Goal: Communication & Community: Answer question/provide support

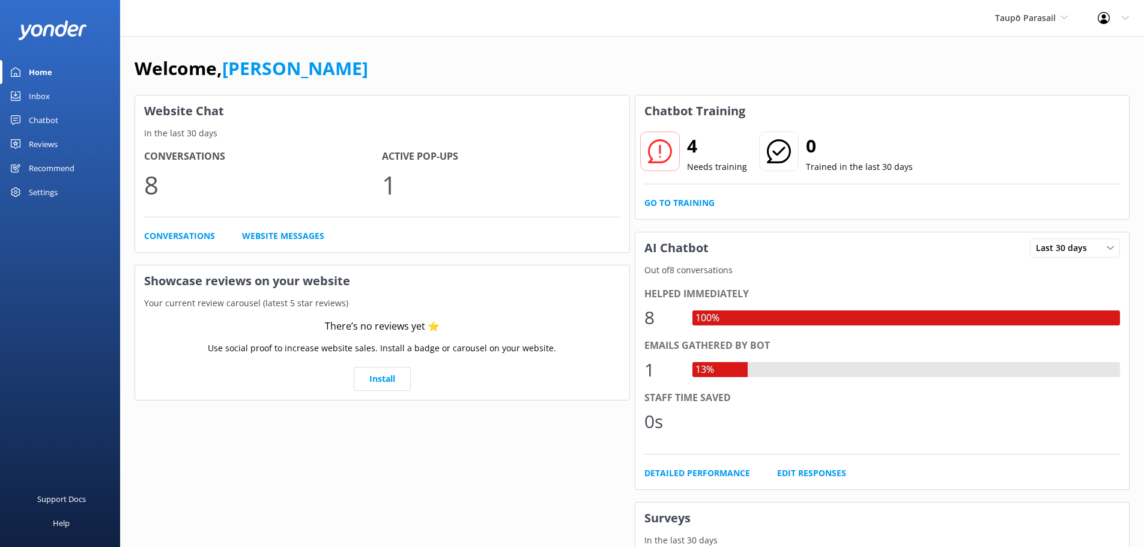
click at [43, 95] on div "Inbox" at bounding box center [39, 96] width 21 height 24
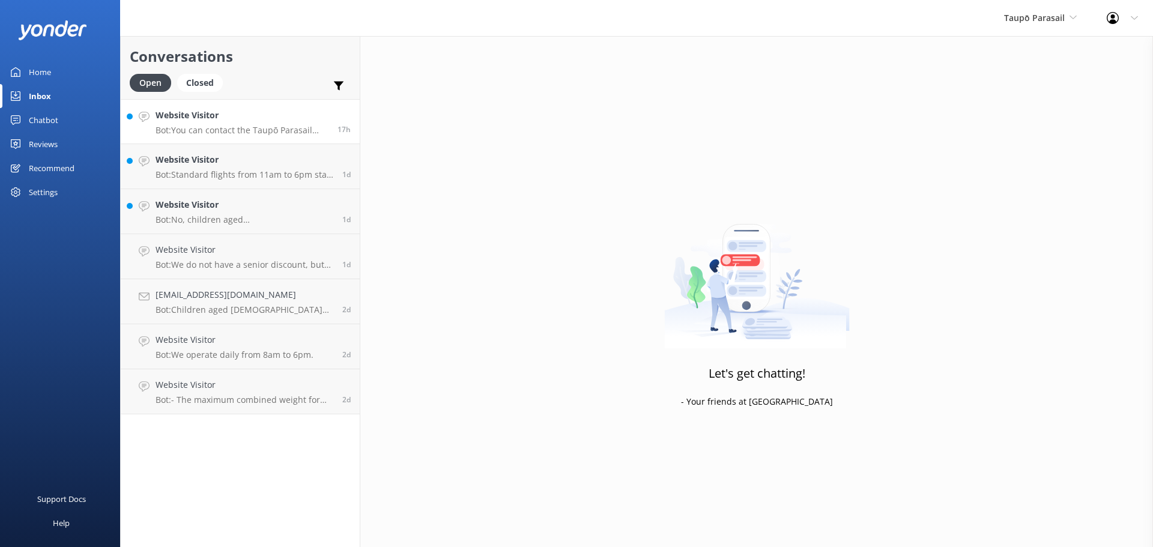
click at [285, 127] on p "Bot: You can contact the Taupō Parasail team at [PHONE_NUMBER], or by emailing …" at bounding box center [242, 130] width 173 height 11
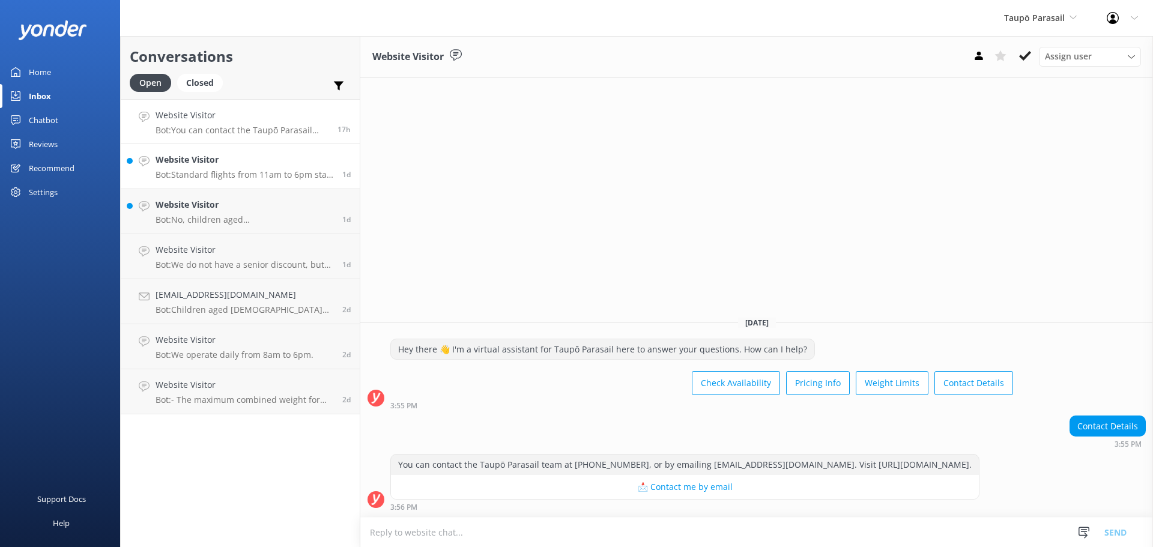
click at [252, 173] on p "Bot: Standard flights from 11am to 6pm start at NZ$179 for solo, [GEOGRAPHIC_DA…" at bounding box center [245, 174] width 178 height 11
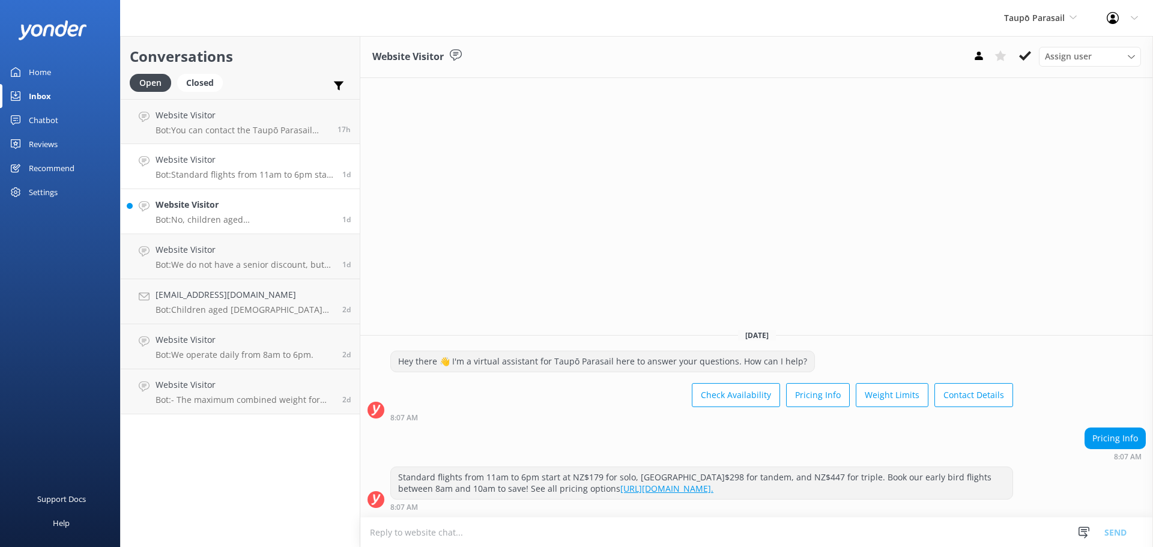
click at [243, 214] on div "Website Visitor Bot: No, children aged [DEMOGRAPHIC_DATA] must fly with an adul…" at bounding box center [245, 211] width 178 height 26
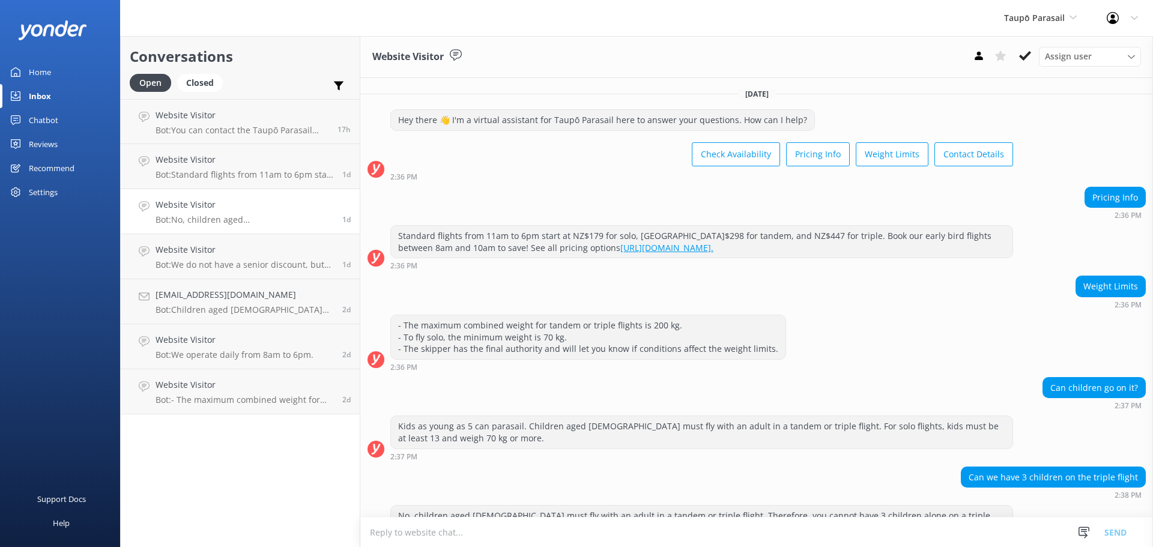
scroll to position [27, 0]
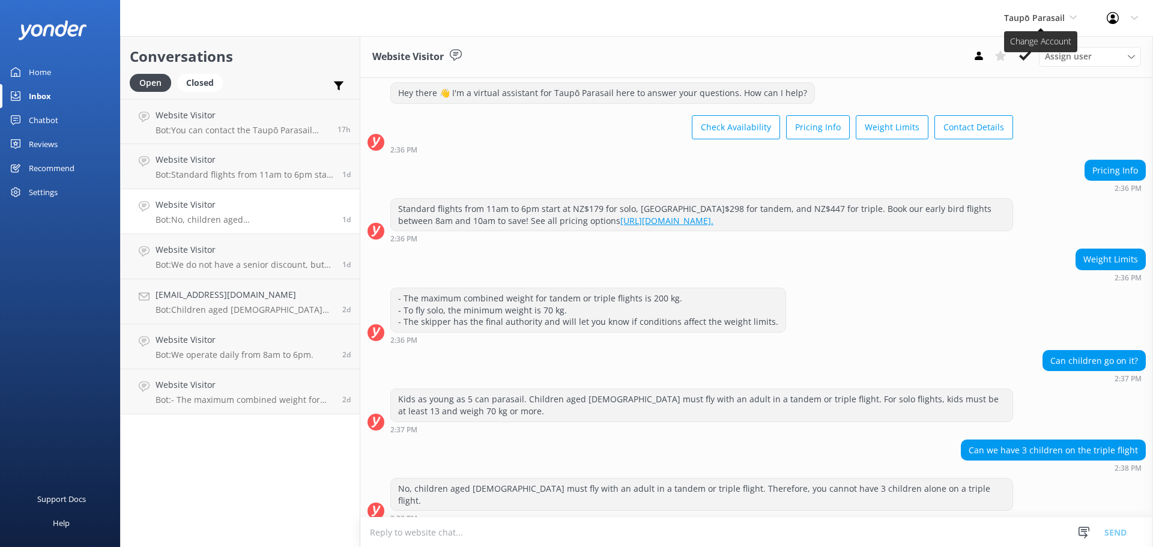
click at [1073, 15] on icon at bounding box center [1073, 17] width 7 height 7
click at [1040, 48] on link "[PERSON_NAME] Outdoors" at bounding box center [1049, 50] width 120 height 29
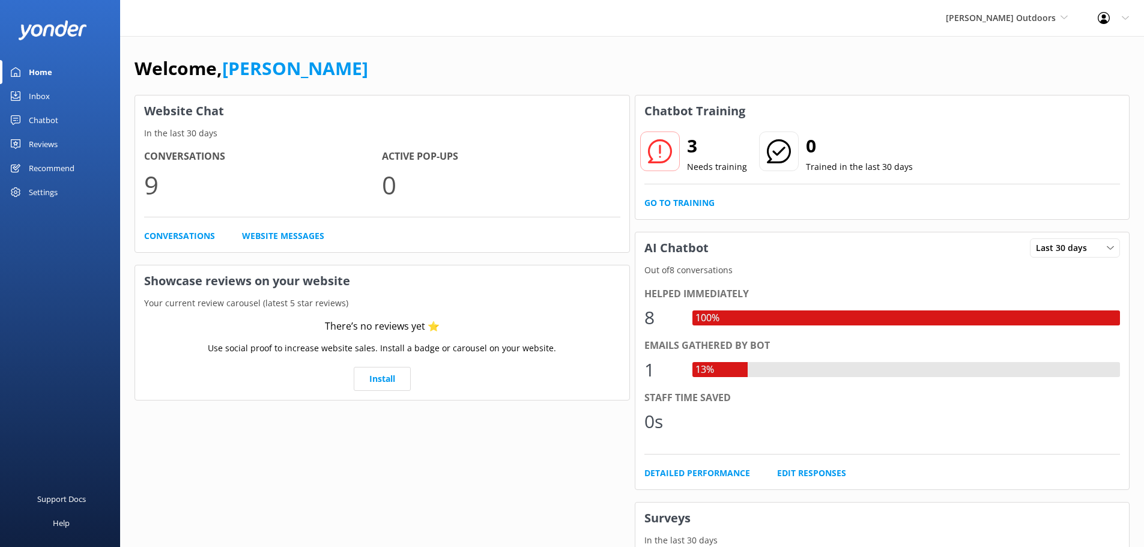
click at [36, 94] on div "Inbox" at bounding box center [39, 96] width 21 height 24
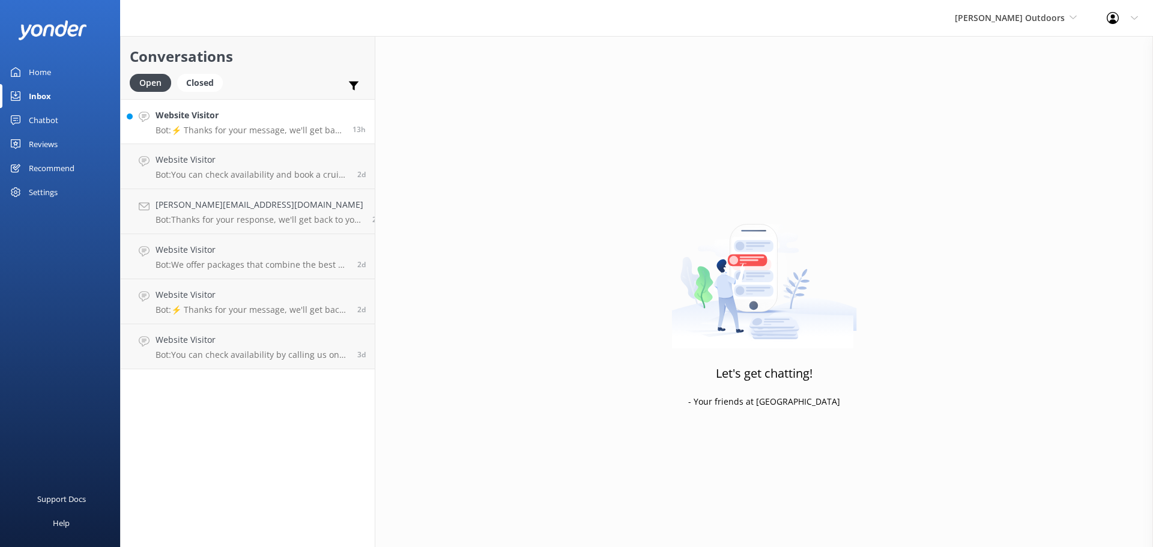
click at [249, 121] on h4 "Website Visitor" at bounding box center [250, 115] width 188 height 13
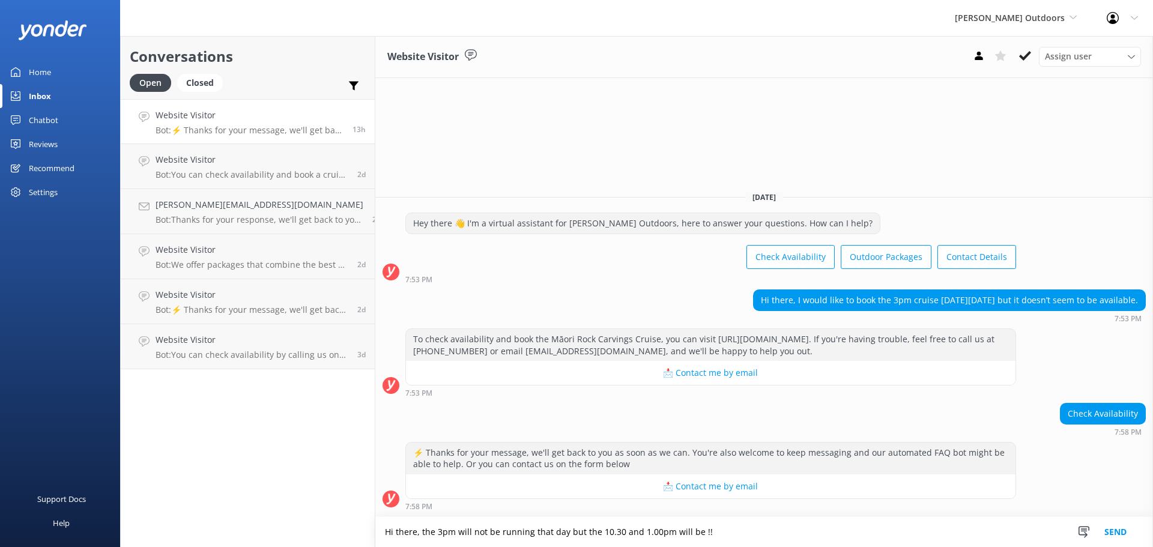
type textarea "Hi there, the 3pm will not be running that day but the 10.30 and 1.00pm will be…"
click at [1115, 532] on button "Send" at bounding box center [1115, 532] width 45 height 30
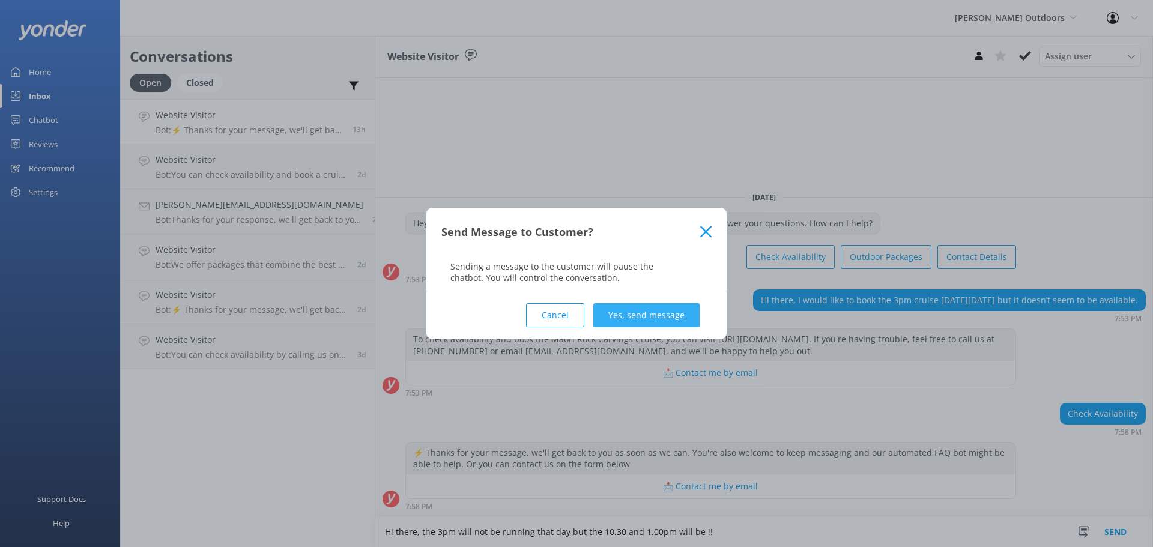
click at [643, 318] on button "Yes, send message" at bounding box center [646, 315] width 106 height 24
